Goal: Navigation & Orientation: Find specific page/section

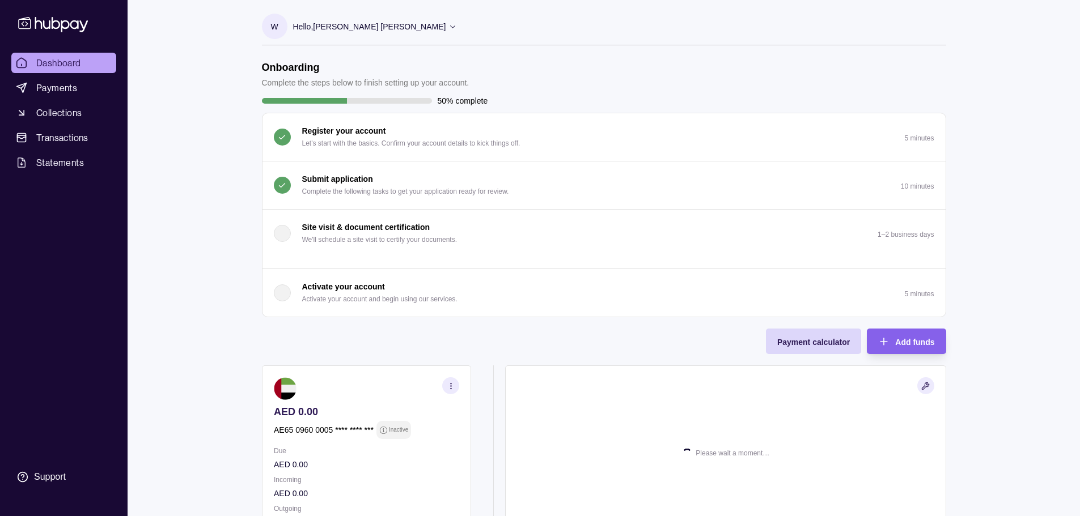
click at [345, 184] on p "Submit application" at bounding box center [337, 179] width 71 height 12
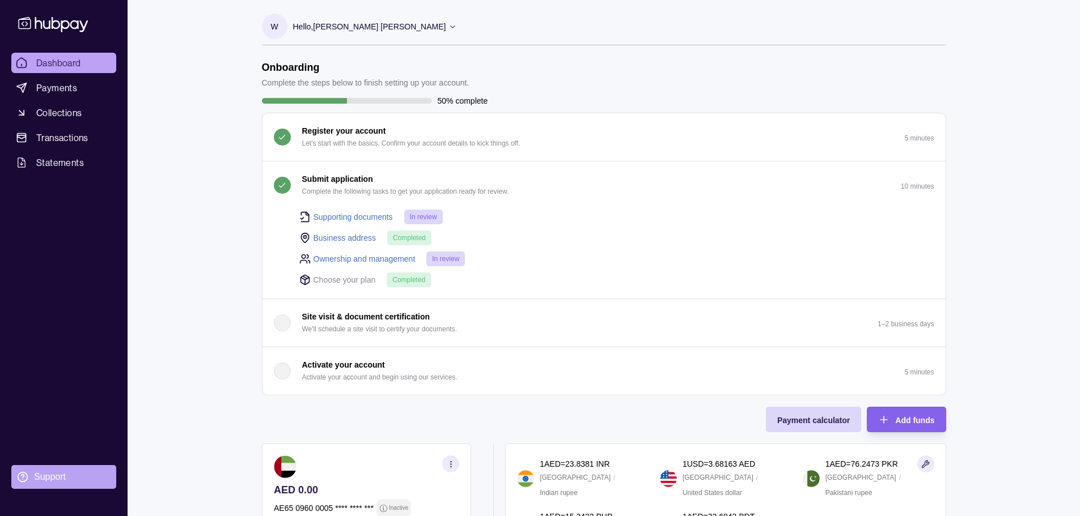
click at [51, 477] on div "Support" at bounding box center [50, 477] width 32 height 12
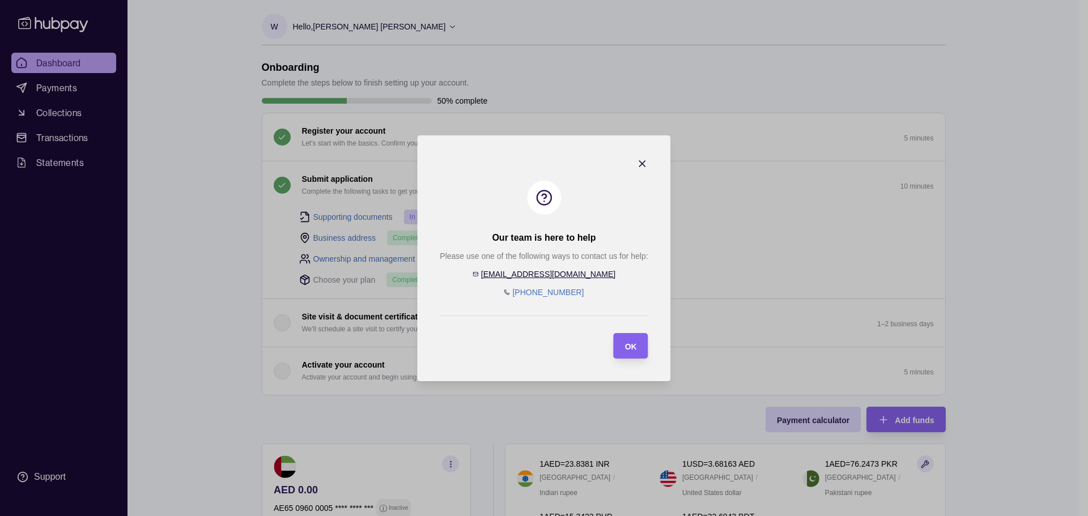
click at [554, 276] on link "[EMAIL_ADDRESS][DOMAIN_NAME]" at bounding box center [548, 274] width 134 height 9
click at [640, 337] on section "OK" at bounding box center [631, 346] width 35 height 26
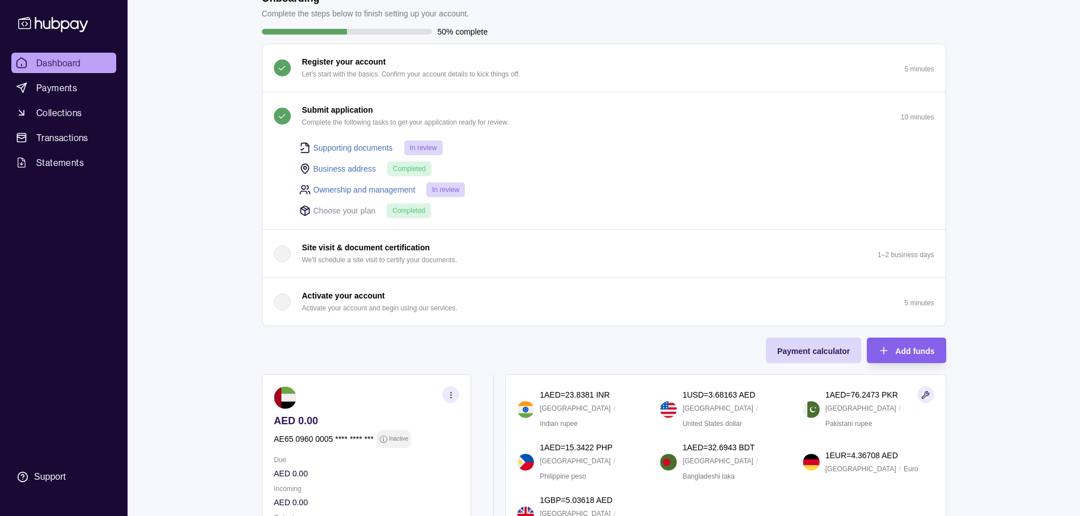
scroll to position [113, 0]
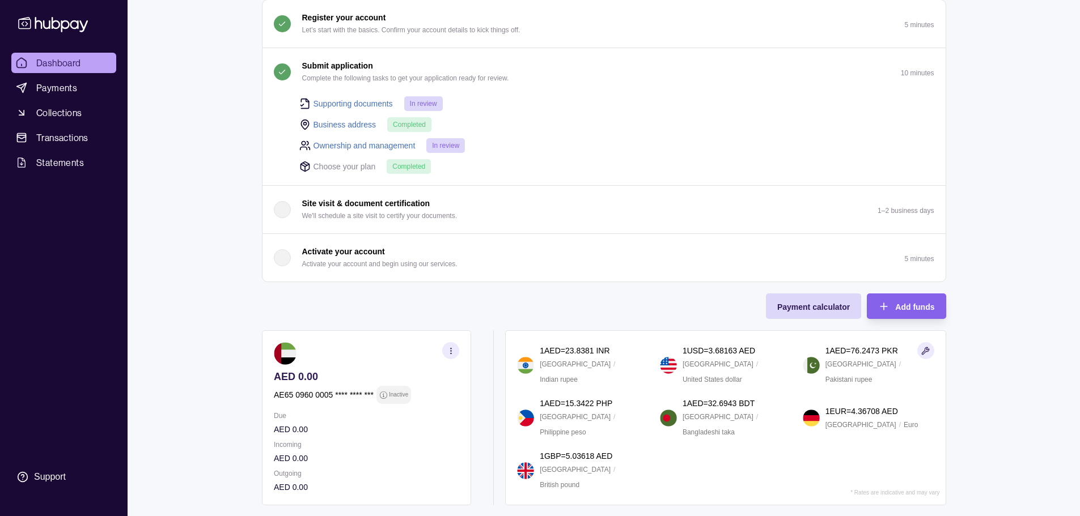
click at [354, 268] on p "Activate your account and begin using our services." at bounding box center [379, 264] width 155 height 12
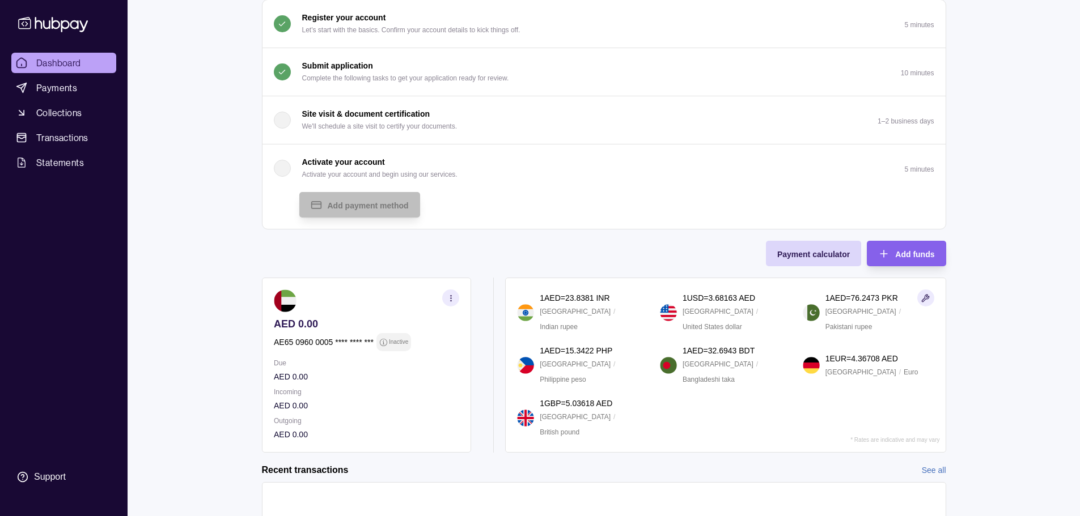
click at [213, 251] on div "Dashboard Payments Collections Transactions Statements Support W Hello, [PERSON…" at bounding box center [540, 244] width 1080 height 714
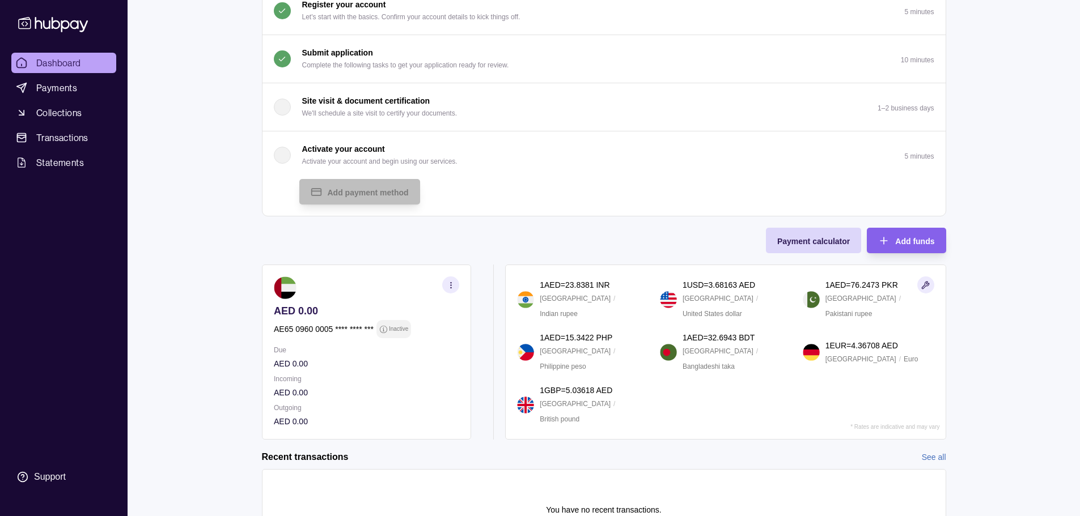
scroll to position [170, 0]
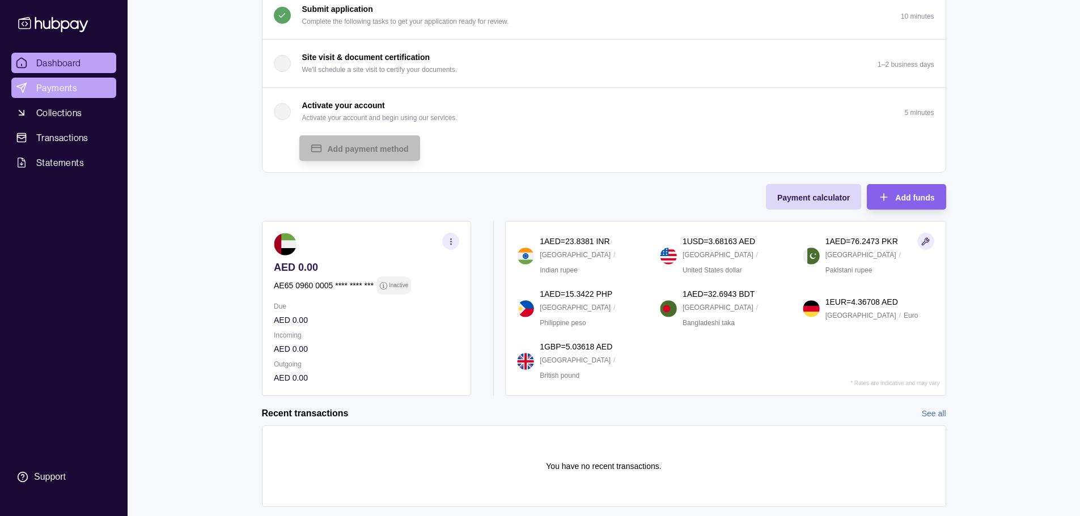
click at [74, 92] on span "Payments" at bounding box center [56, 88] width 41 height 14
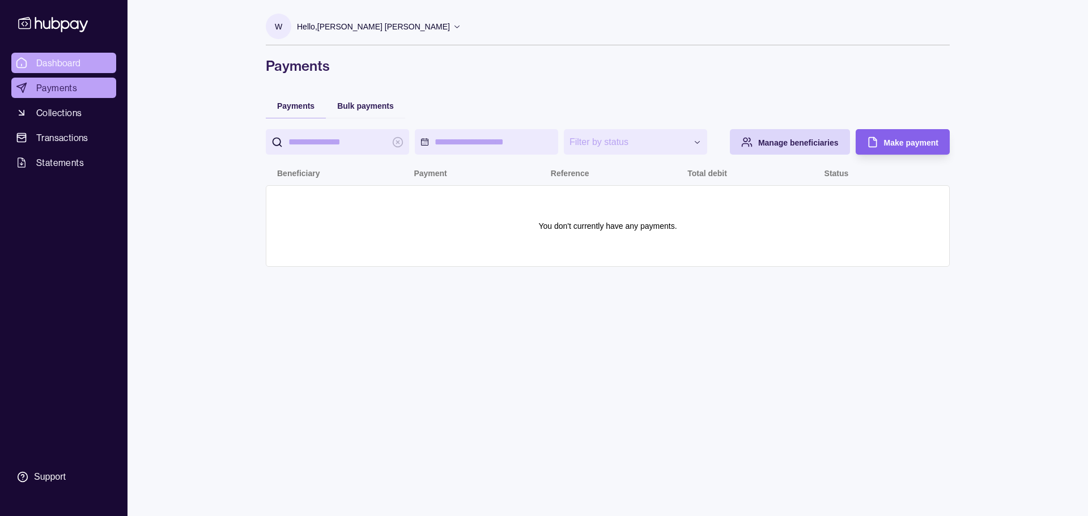
click at [62, 60] on span "Dashboard" at bounding box center [58, 63] width 45 height 14
